Goal: Task Accomplishment & Management: Manage account settings

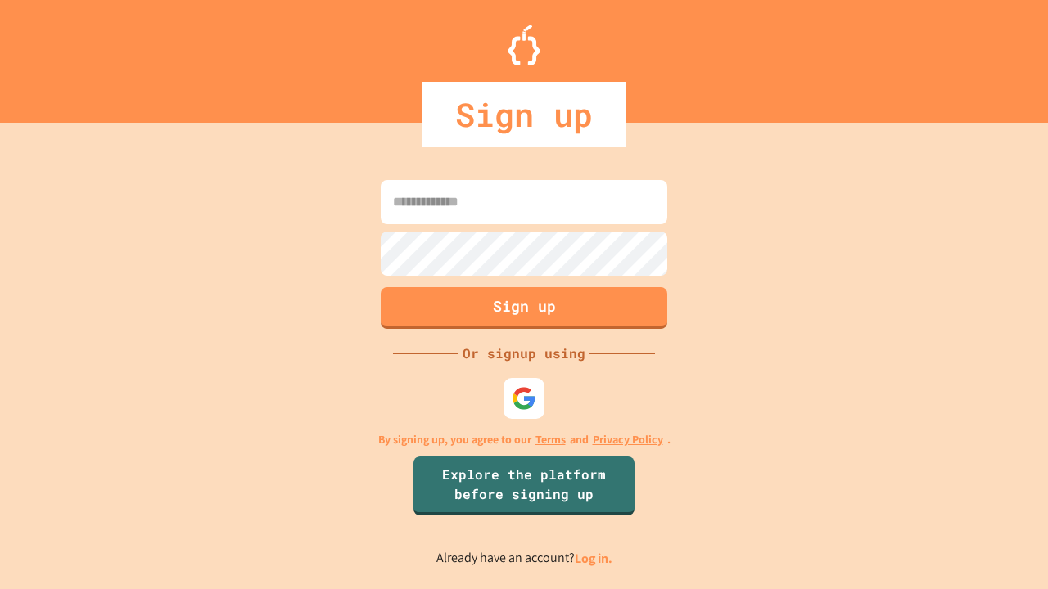
click at [594, 558] on link "Log in." at bounding box center [594, 558] width 38 height 17
